Goal: Information Seeking & Learning: Learn about a topic

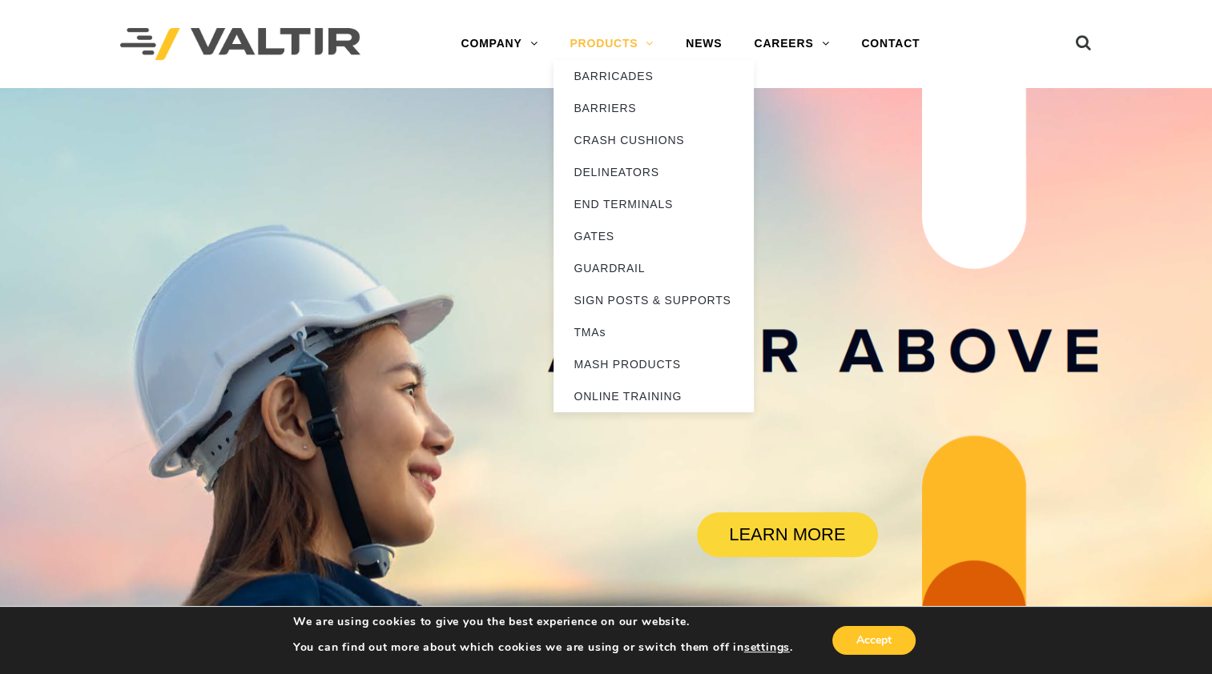
click at [601, 42] on link "PRODUCTS" at bounding box center [611, 44] width 116 height 32
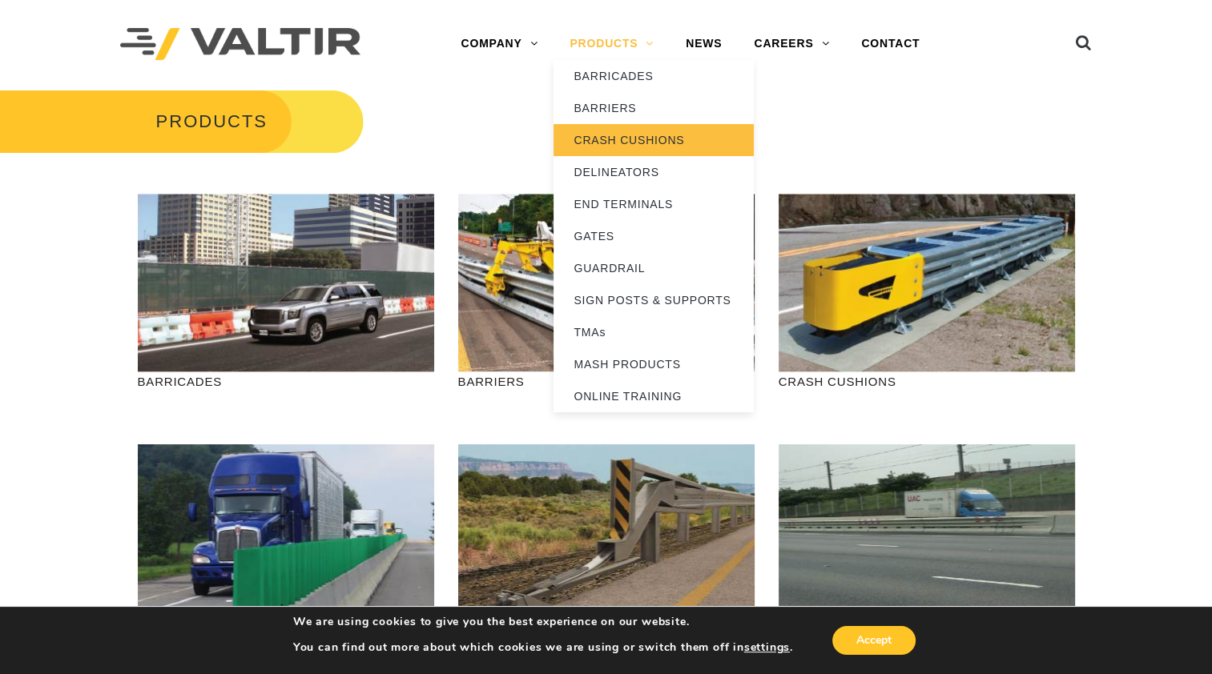
click at [611, 135] on link "CRASH CUSHIONS" at bounding box center [653, 140] width 200 height 32
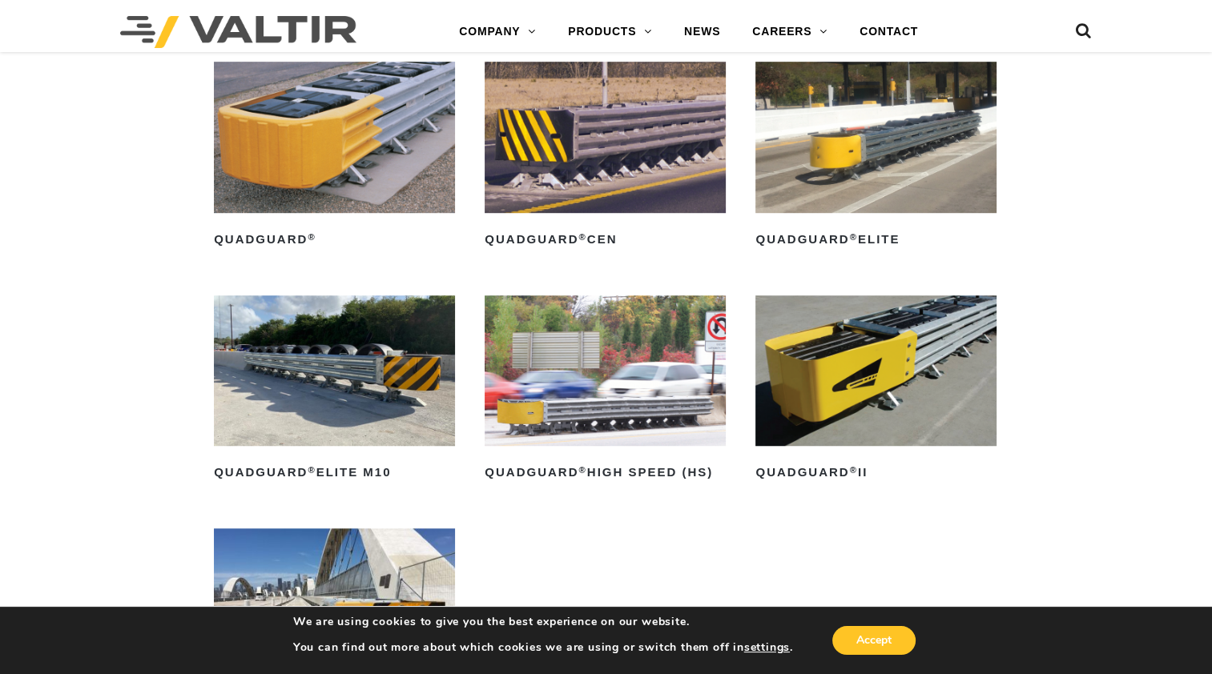
scroll to position [1025, 0]
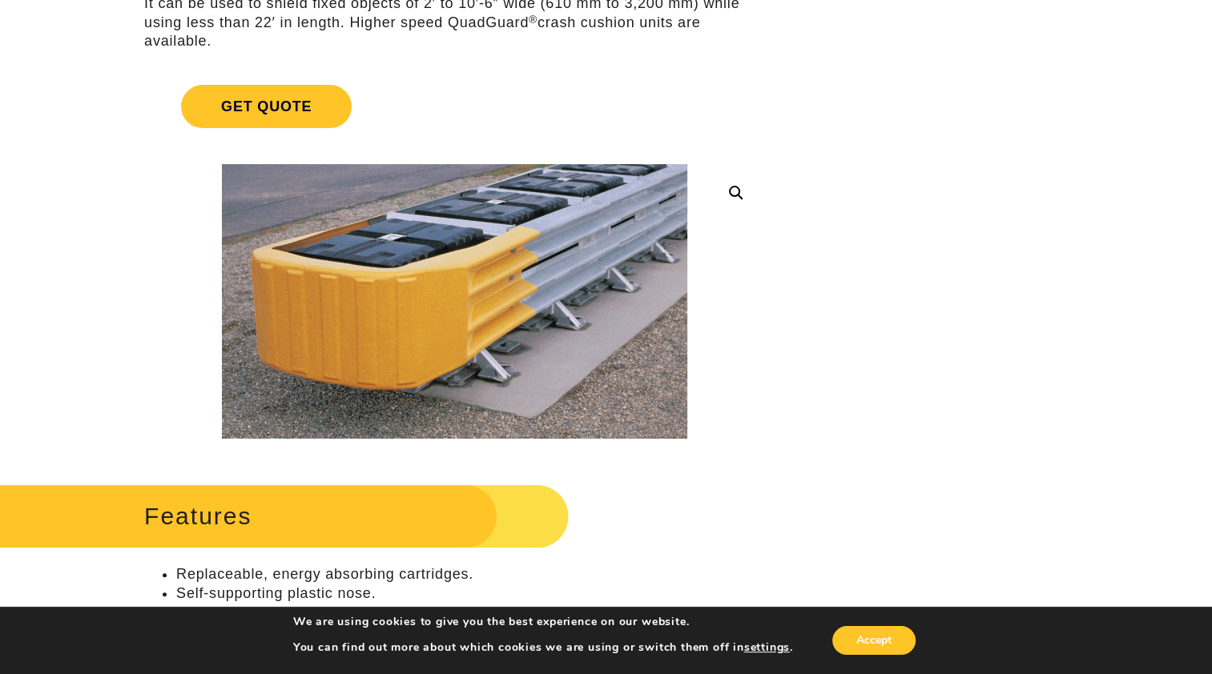
scroll to position [325, 0]
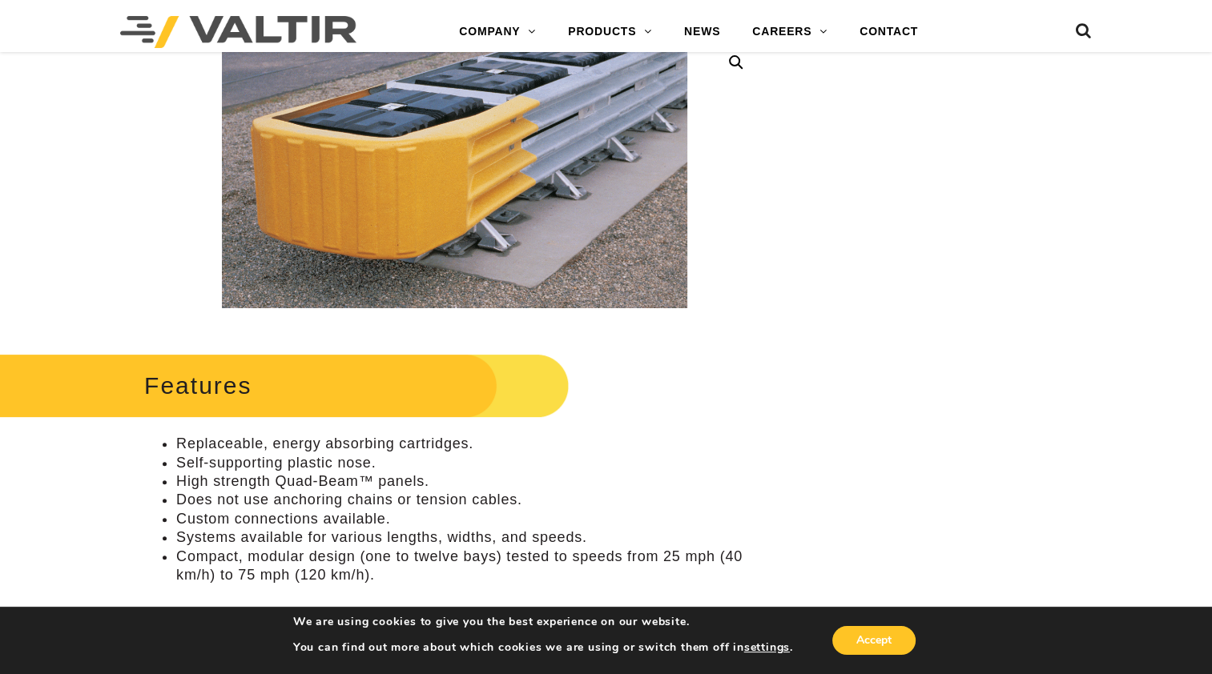
scroll to position [381, 0]
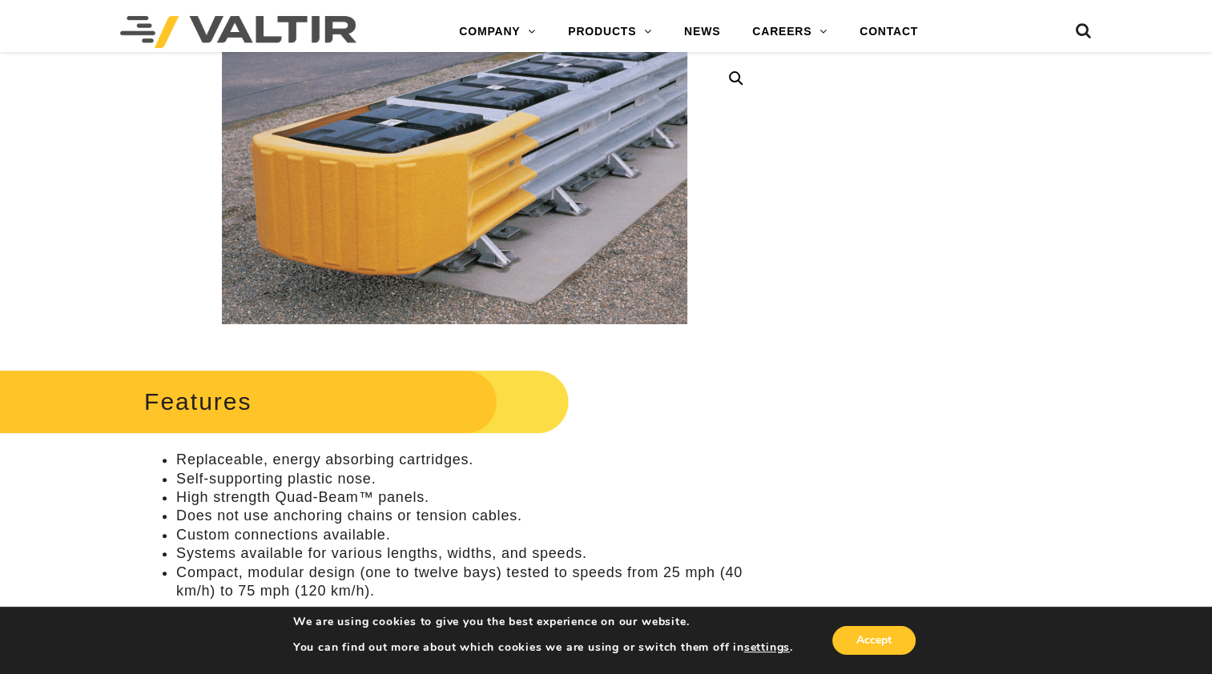
click at [881, 645] on button "Accept" at bounding box center [873, 640] width 83 height 29
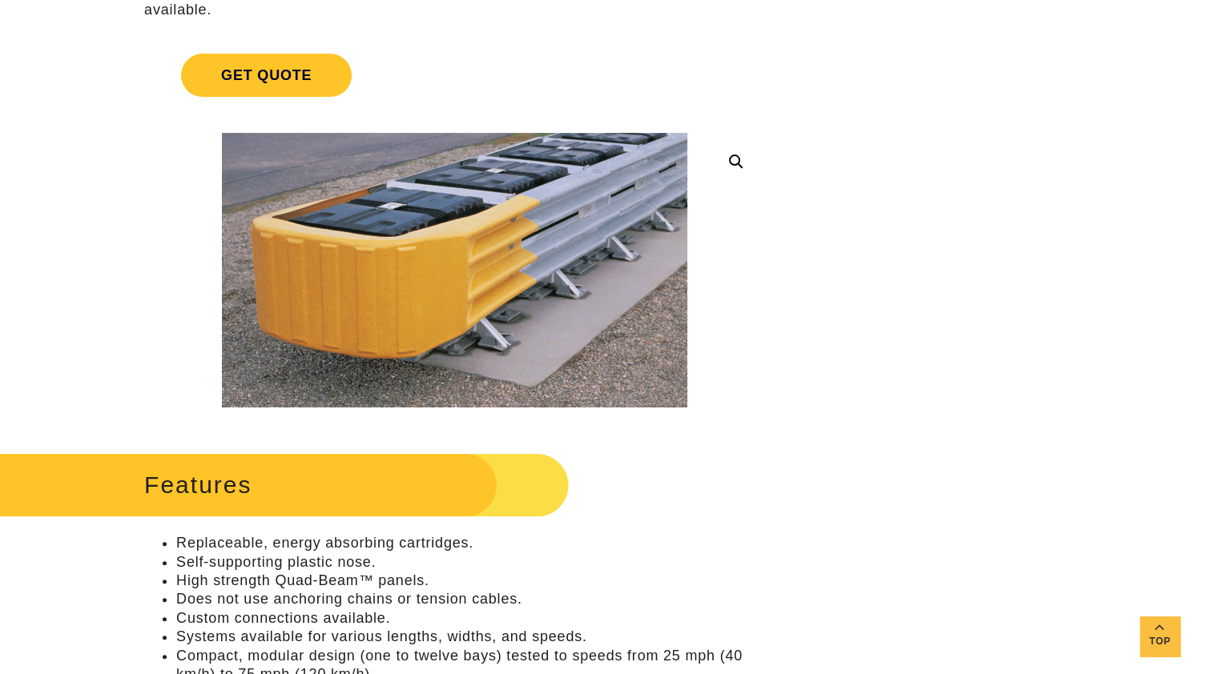
scroll to position [290, 0]
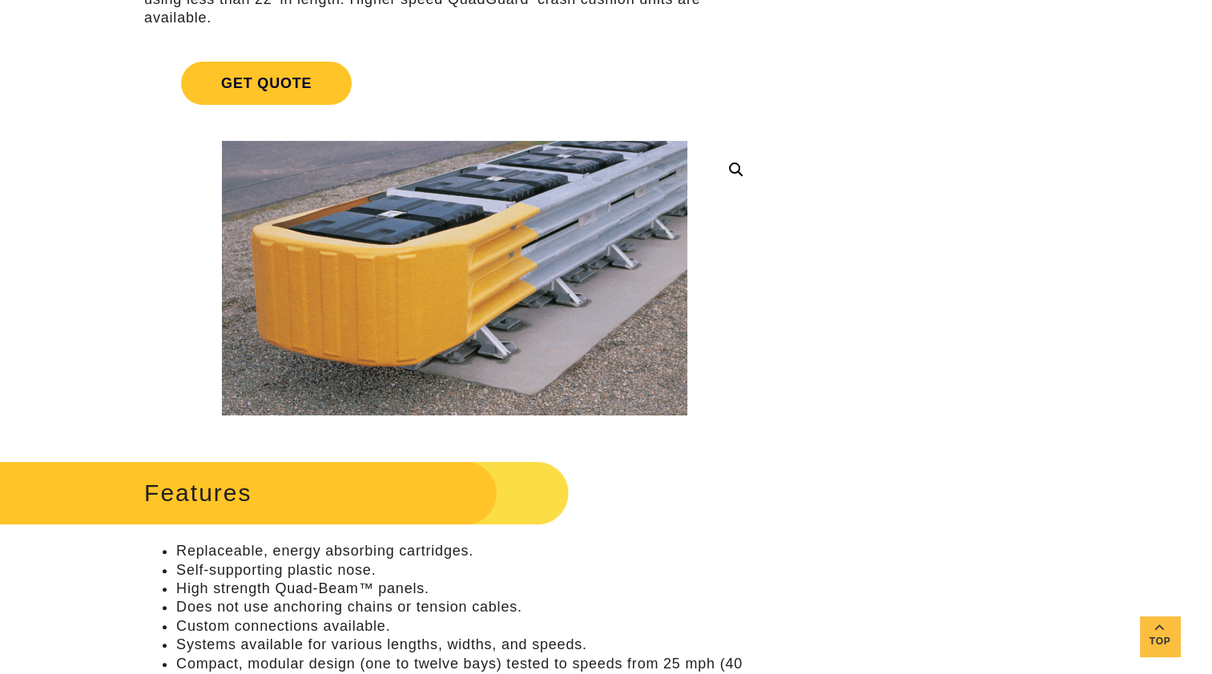
click at [734, 163] on link at bounding box center [736, 169] width 29 height 29
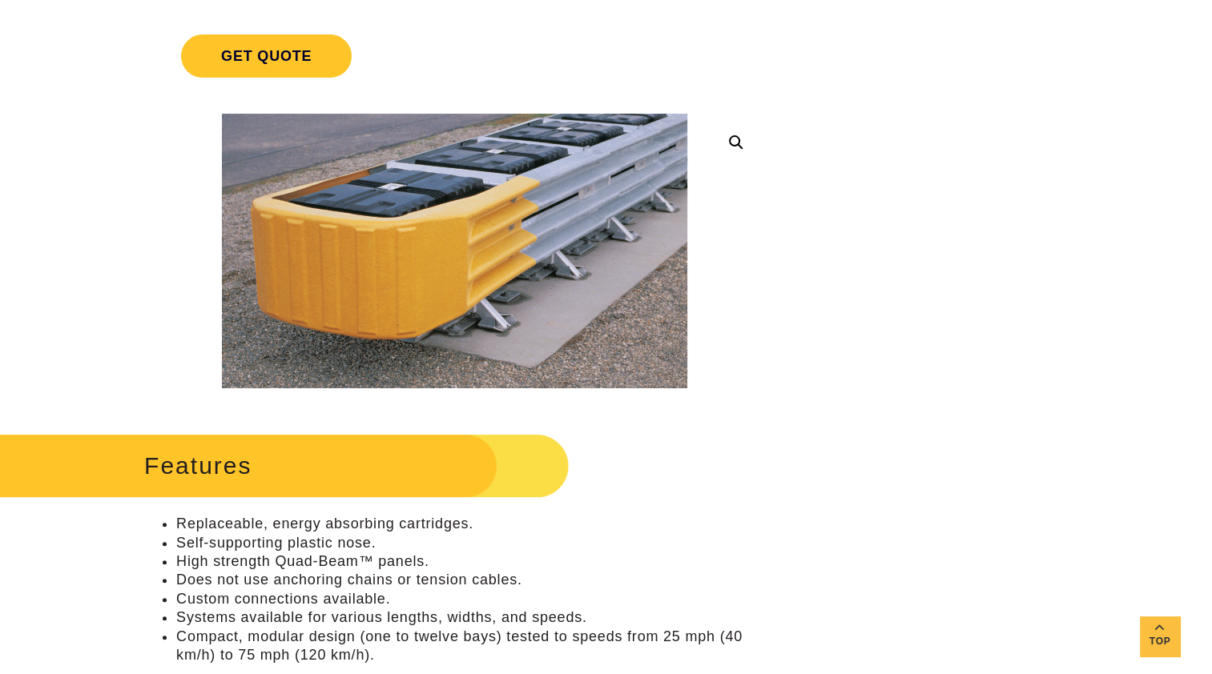
scroll to position [366, 0]
